Goal: Use online tool/utility: Utilize a website feature to perform a specific function

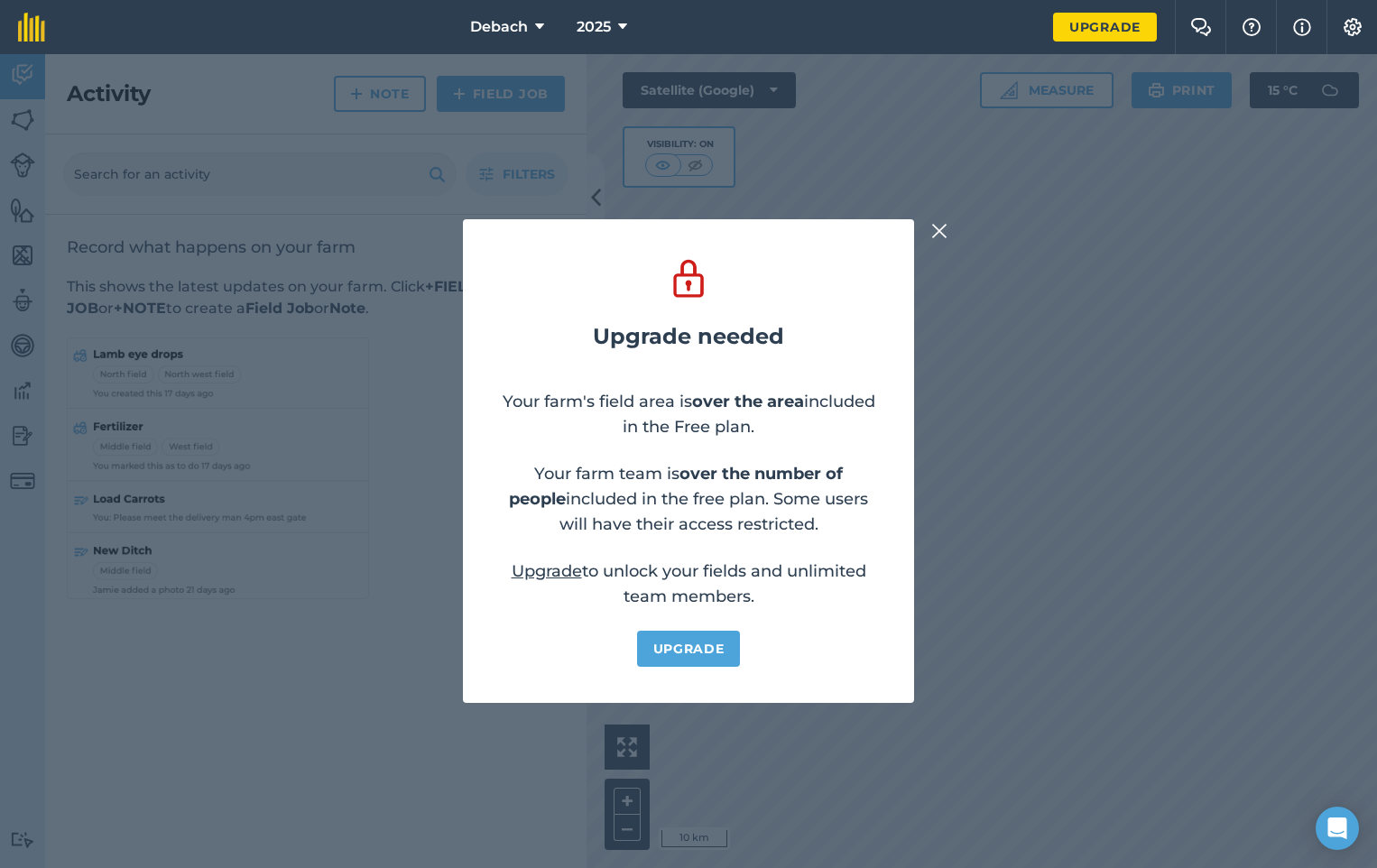
click at [939, 232] on img at bounding box center [939, 230] width 16 height 22
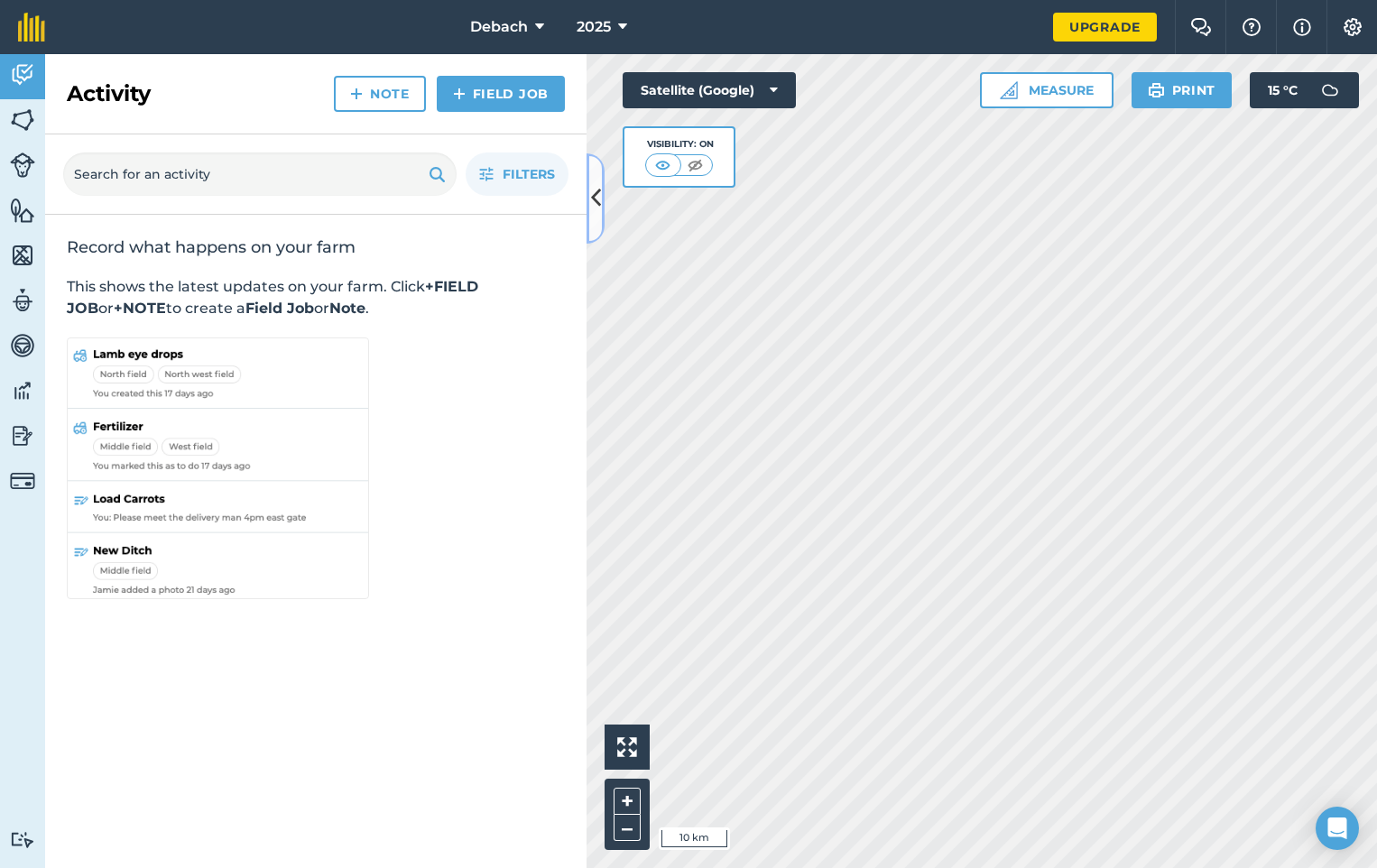
click at [593, 198] on icon at bounding box center [596, 198] width 10 height 32
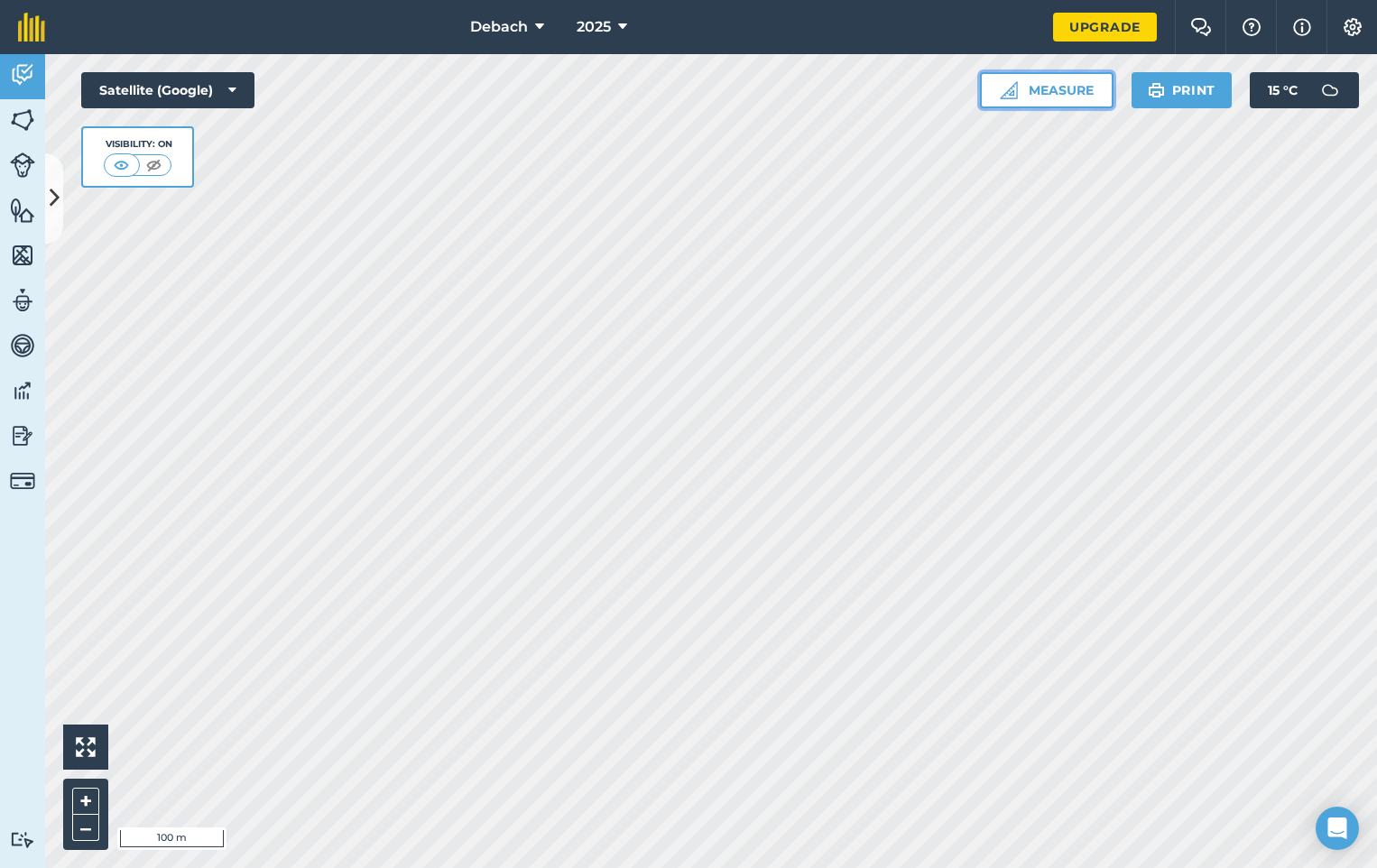
click at [1050, 84] on button "Measure" at bounding box center [1047, 90] width 133 height 36
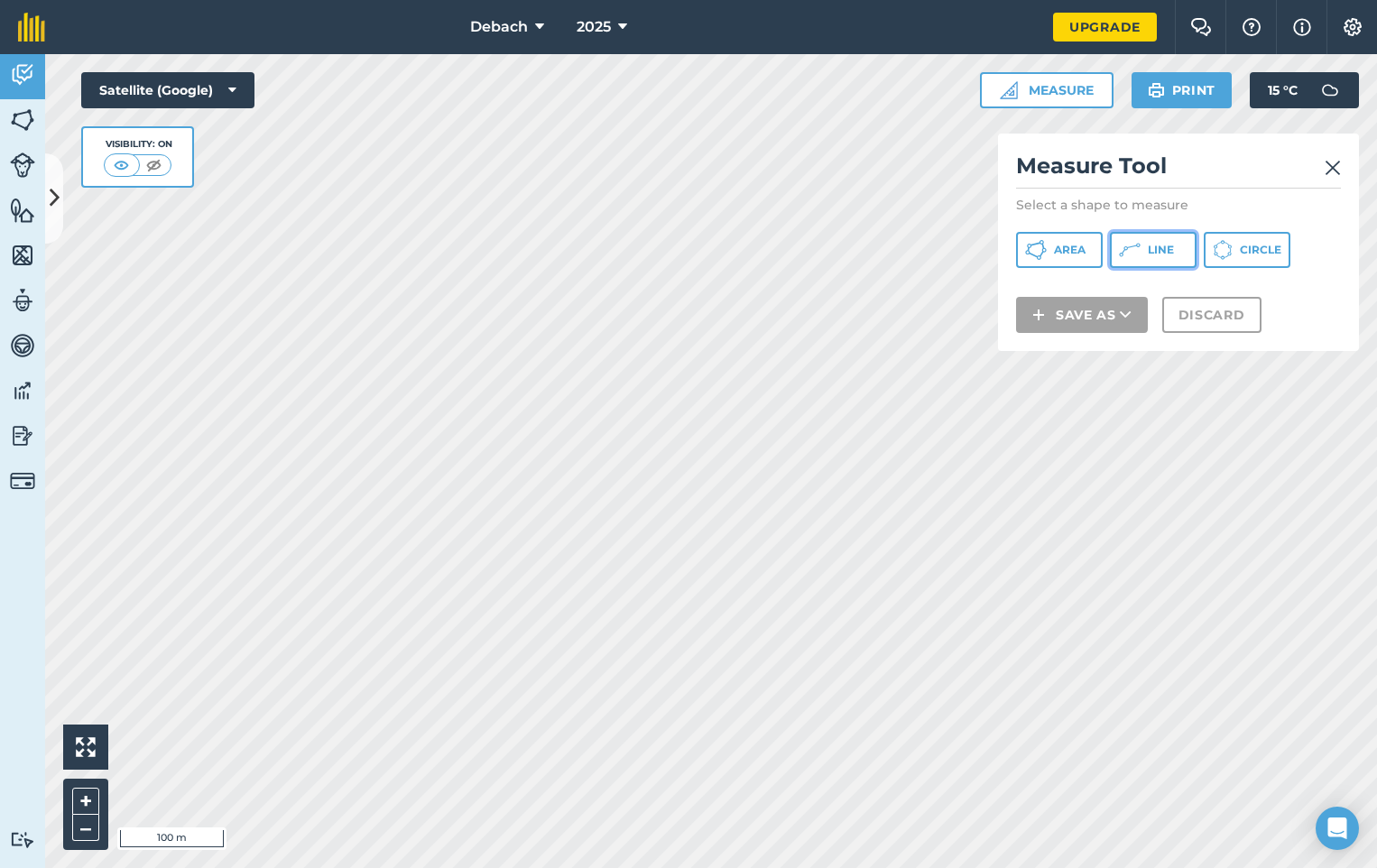
click at [1145, 247] on button "Line" at bounding box center [1153, 251] width 86 height 36
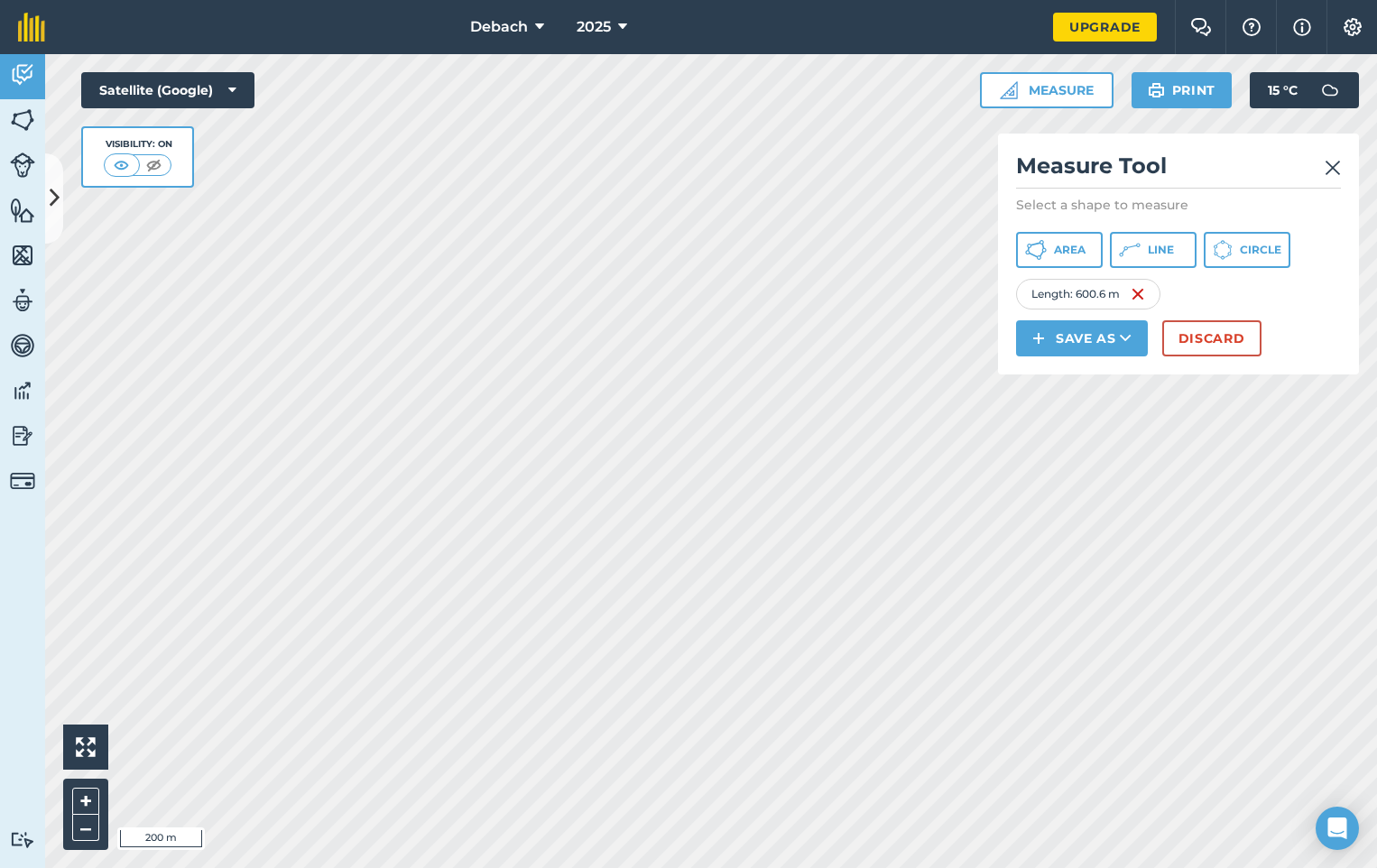
click at [1339, 168] on img at bounding box center [1333, 168] width 16 height 22
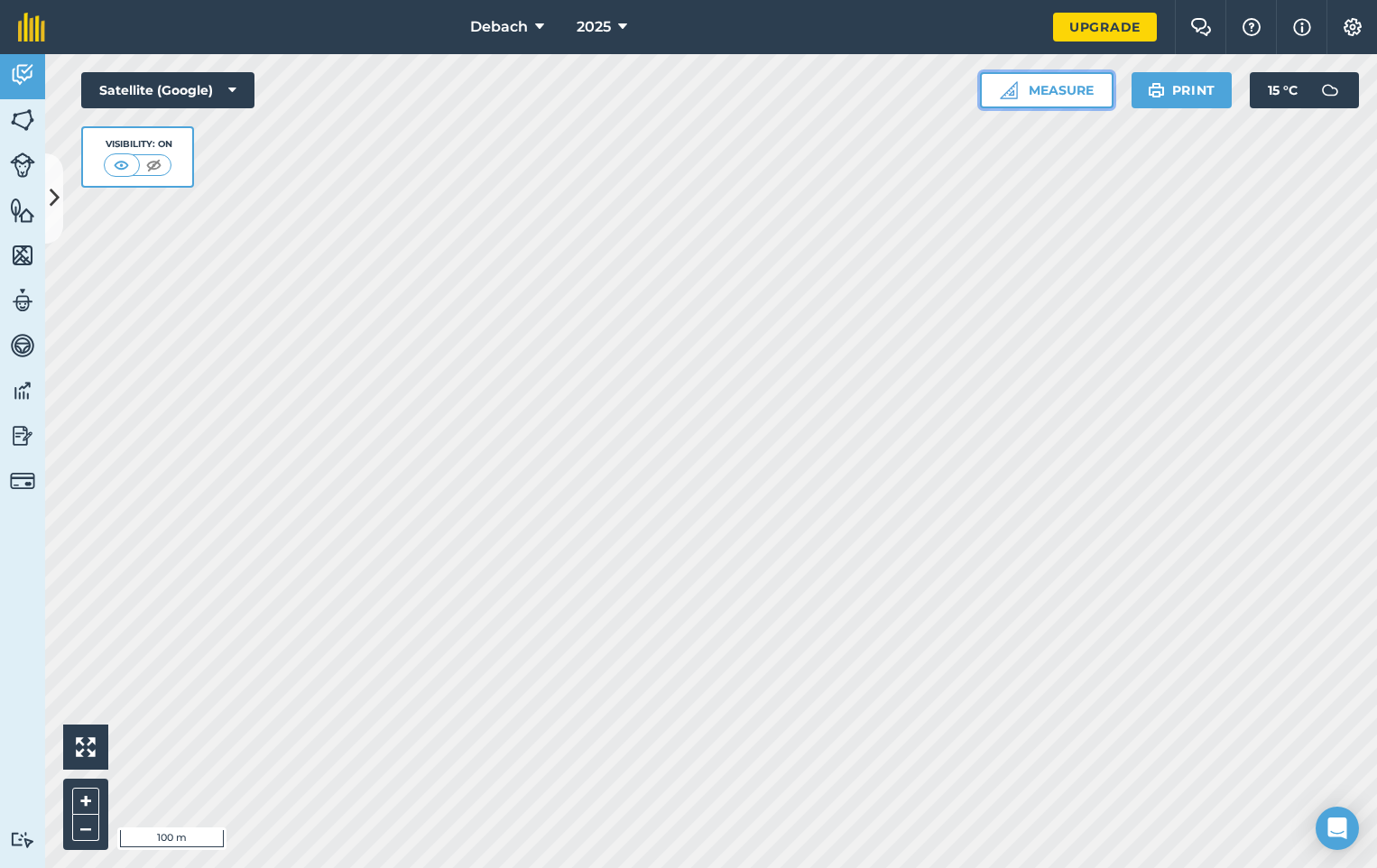
click at [1077, 85] on button "Measure" at bounding box center [1047, 90] width 133 height 36
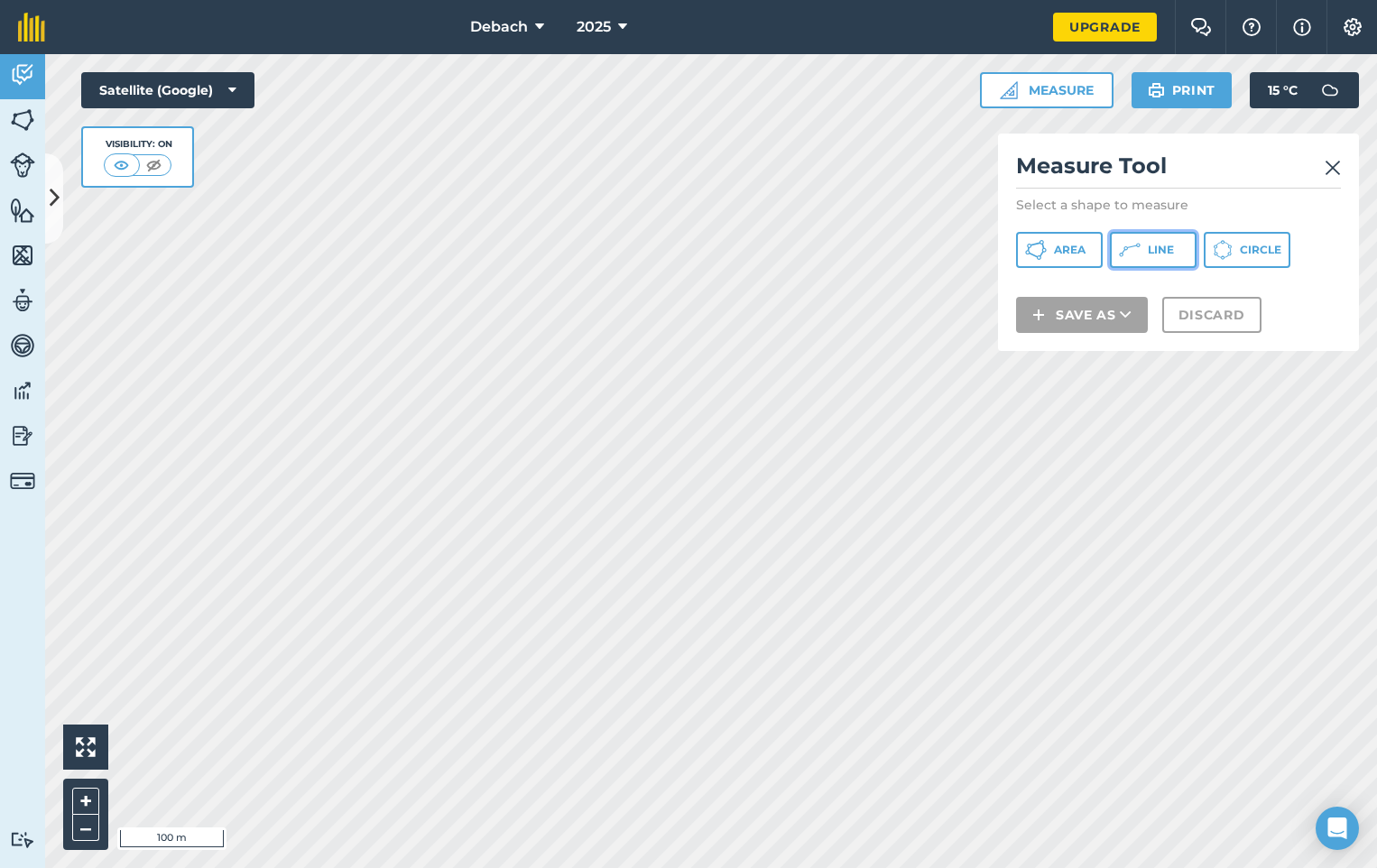
click at [1164, 249] on span "Line" at bounding box center [1160, 250] width 26 height 14
